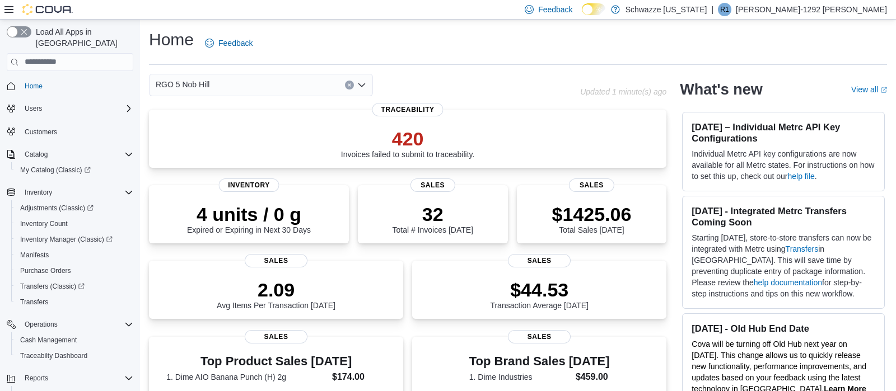
click at [363, 88] on icon "Open list of options" at bounding box center [361, 85] width 9 height 9
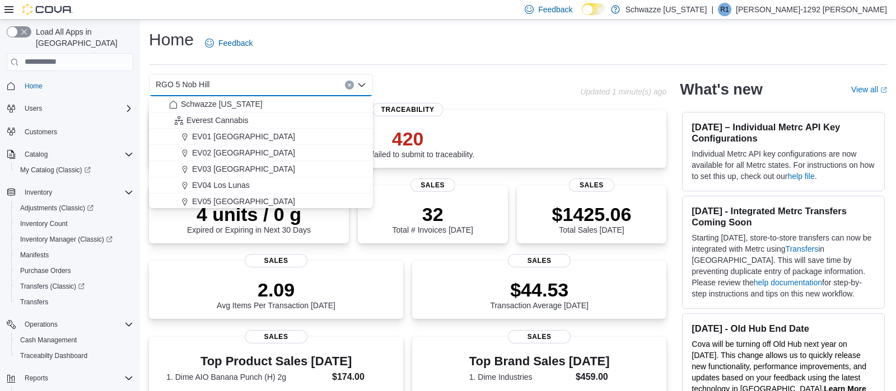
click at [363, 88] on icon "Close list of options" at bounding box center [361, 85] width 9 height 9
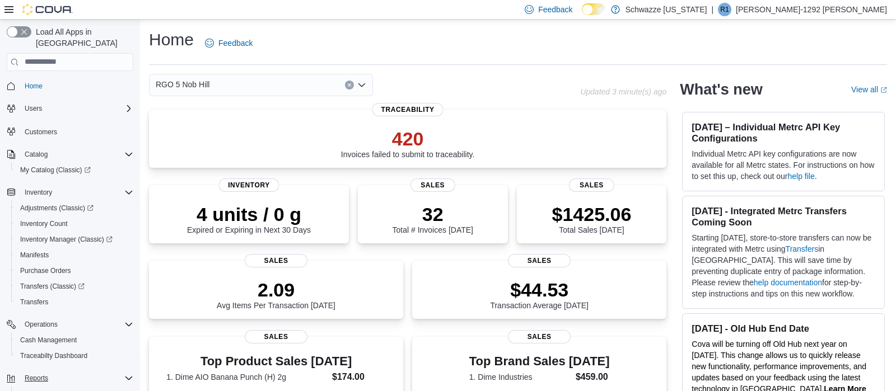
click at [71, 372] on div "Reports" at bounding box center [76, 378] width 113 height 13
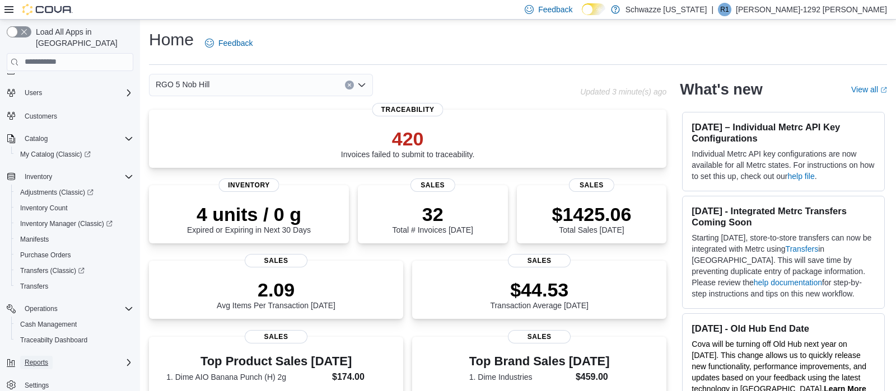
click at [35, 356] on span "Reports" at bounding box center [37, 362] width 24 height 13
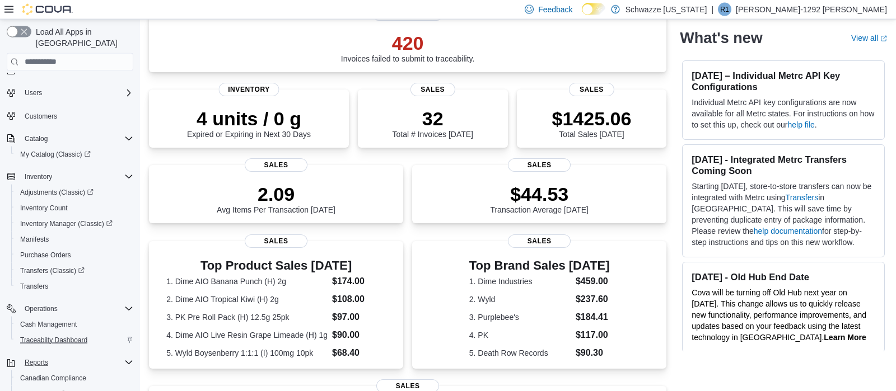
scroll to position [118, 0]
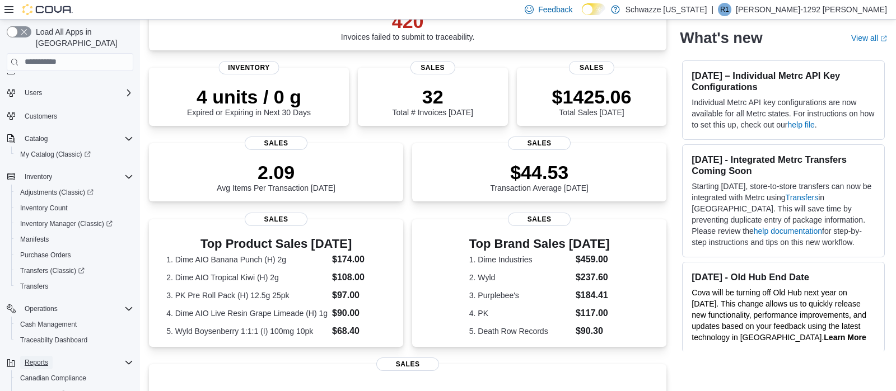
click at [46, 358] on span "Reports" at bounding box center [37, 362] width 24 height 9
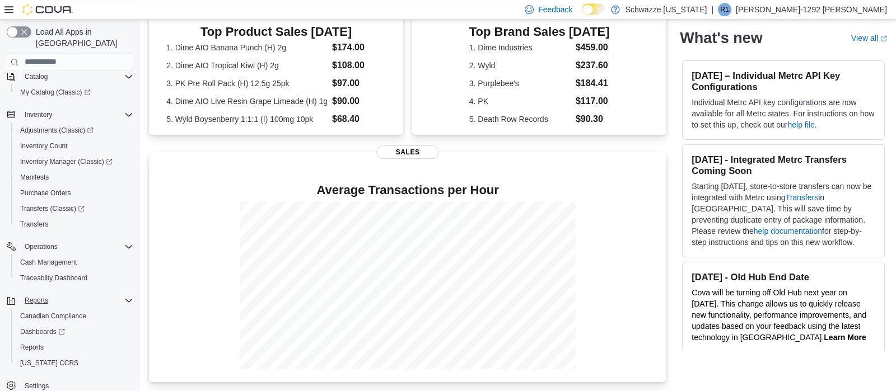
scroll to position [79, 0]
click at [25, 342] on span "Reports" at bounding box center [32, 346] width 24 height 9
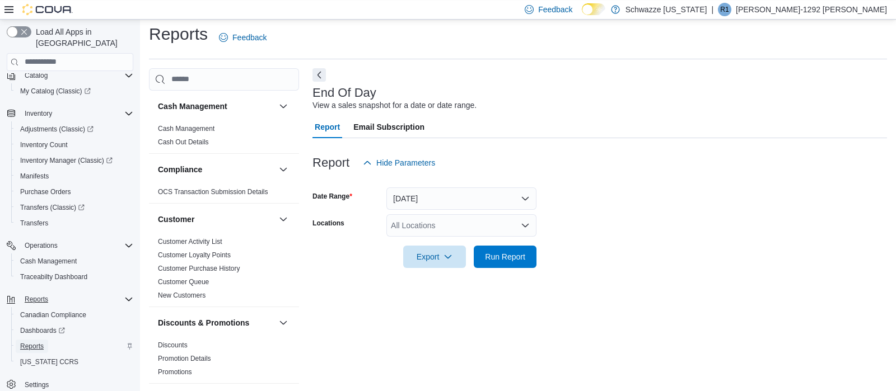
scroll to position [7, 0]
click at [495, 221] on div "All Locations" at bounding box center [461, 224] width 150 height 22
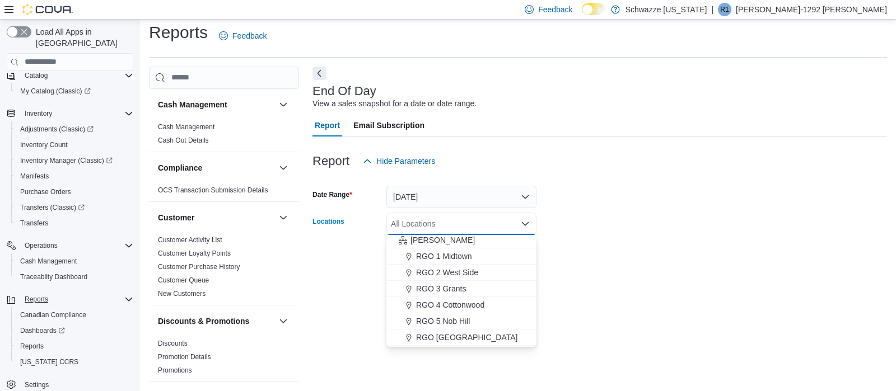
scroll to position [301, 0]
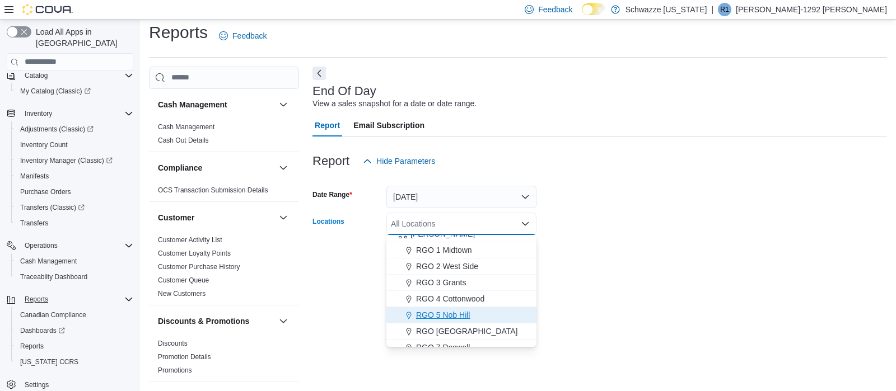
click at [458, 319] on span "RGO 5 Nob Hill" at bounding box center [443, 315] width 54 height 11
click at [608, 222] on form "Date Range Today Locations RGO 5 Nob Hill Combo box. Selected. RGO 5 Nob Hill. …" at bounding box center [599, 219] width 574 height 94
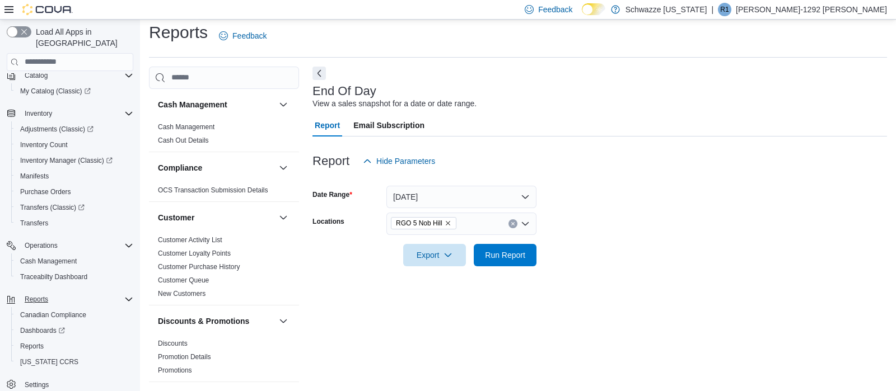
click at [518, 268] on div at bounding box center [599, 272] width 574 height 13
click at [520, 257] on span "Run Report" at bounding box center [505, 254] width 40 height 11
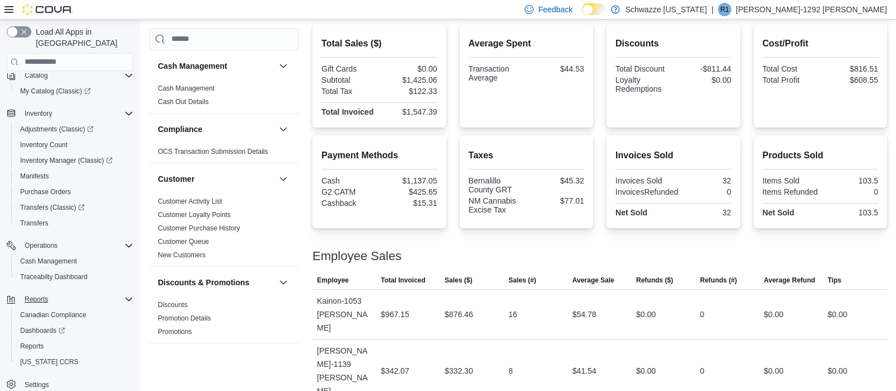
scroll to position [280, 0]
